Goal: Contribute content: Add original content to the website for others to see

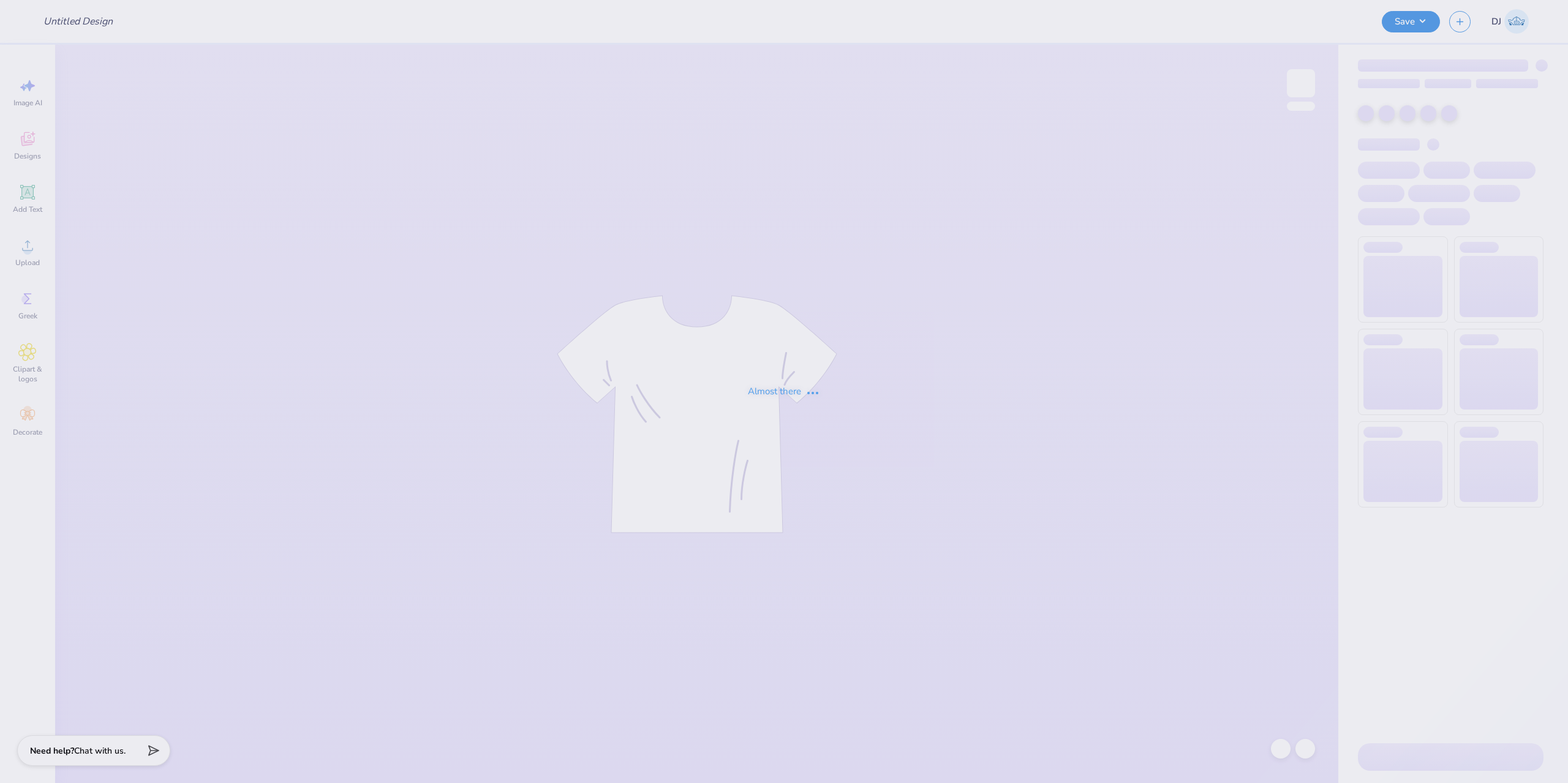
type input "Heart shorts"
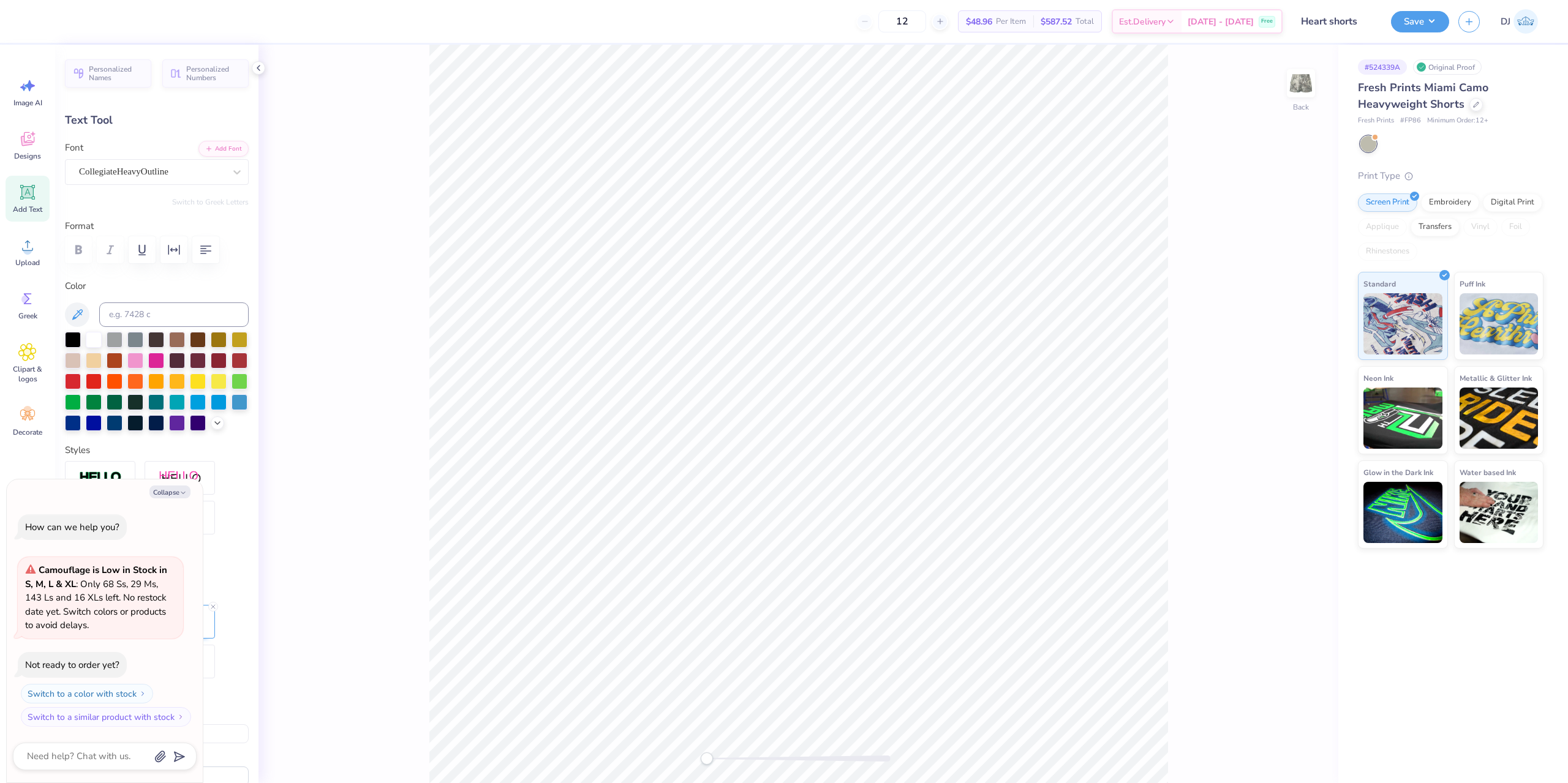
paste textarea
type textarea "x"
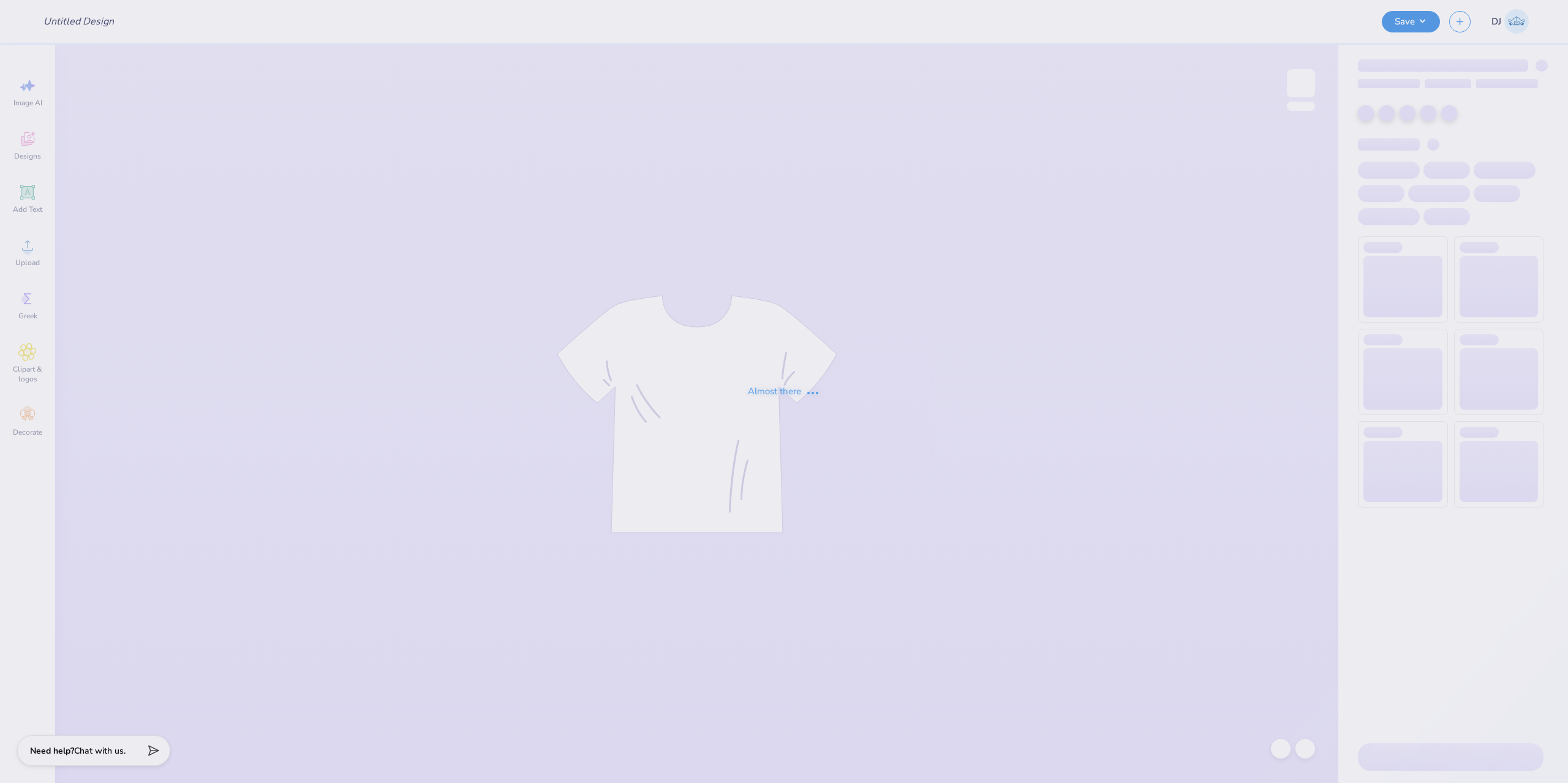
type input "Heart shorts"
